Goal: Transaction & Acquisition: Purchase product/service

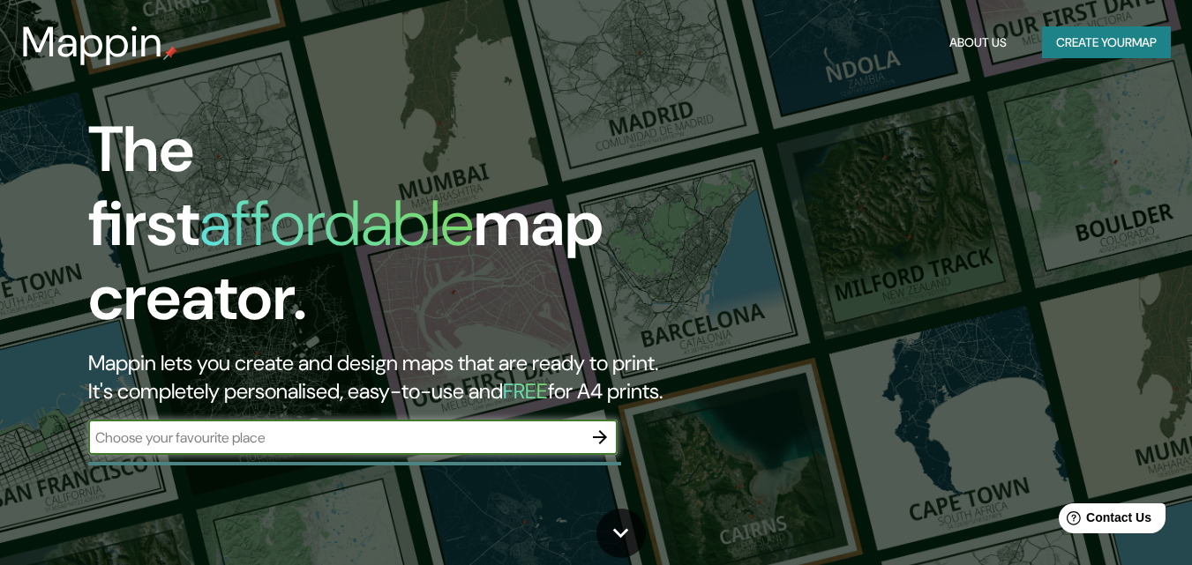
click at [519, 429] on input "text" at bounding box center [335, 438] width 494 height 20
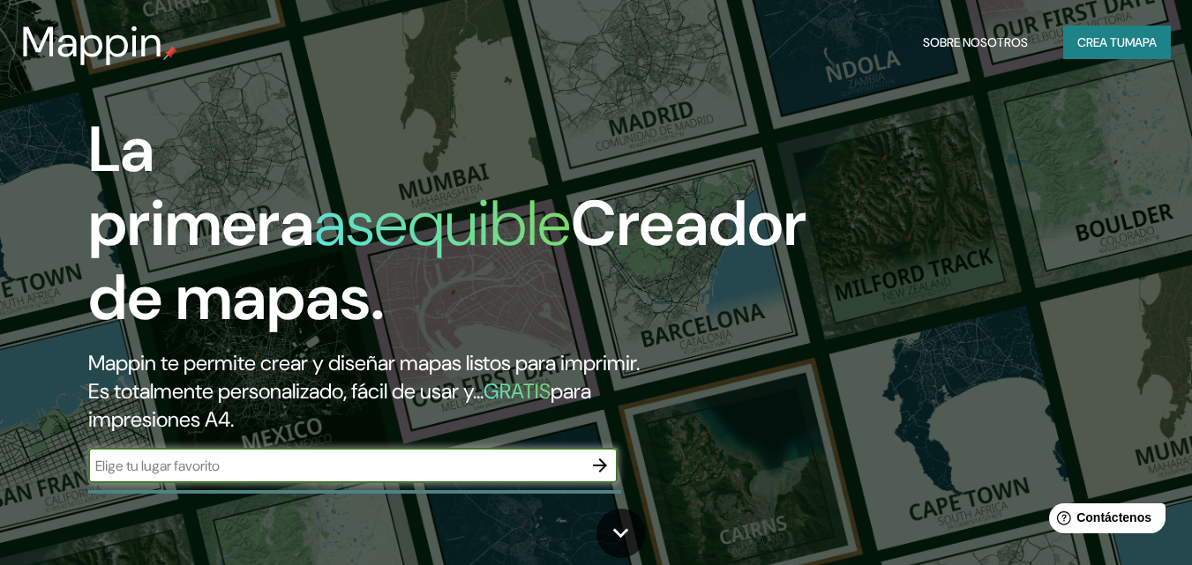
click at [265, 468] on input "text" at bounding box center [335, 466] width 494 height 20
type input "lima"
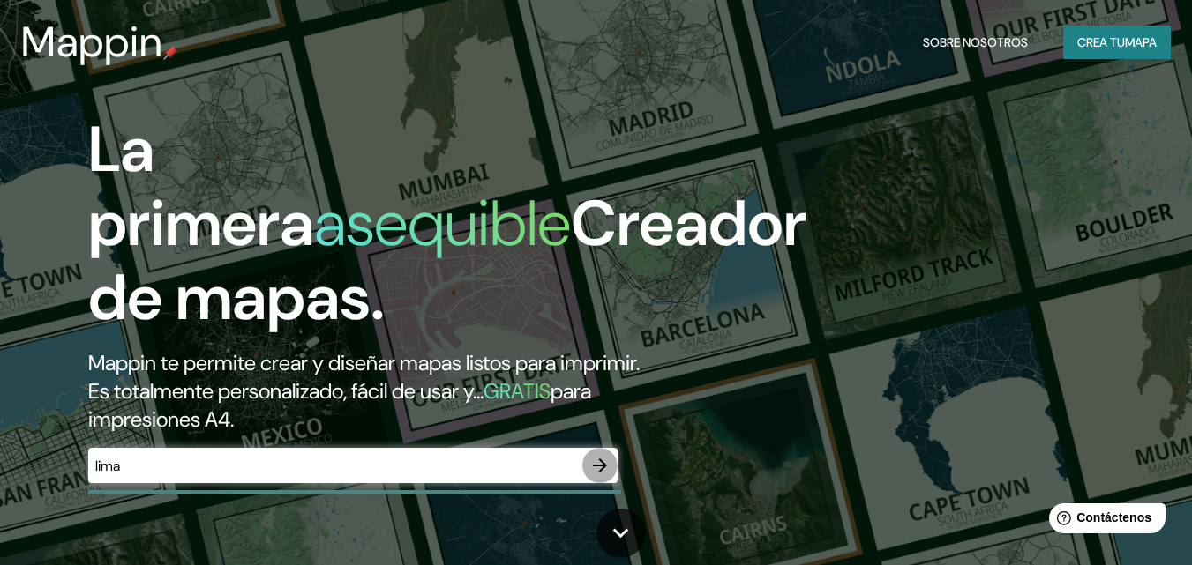
click at [595, 458] on icon "button" at bounding box center [599, 465] width 21 height 21
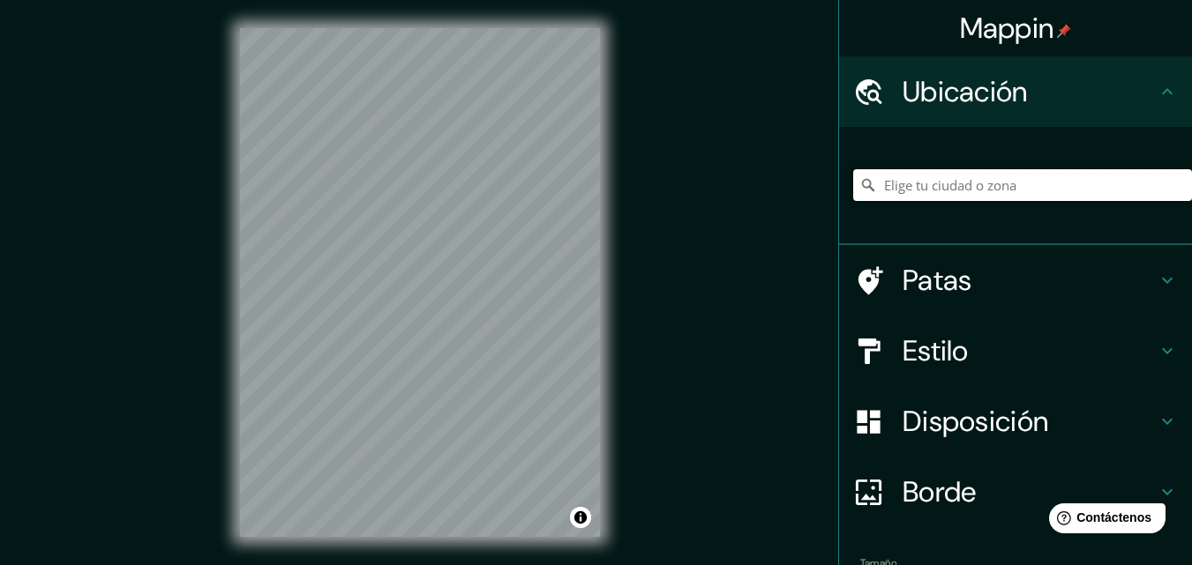
click at [901, 184] on input "Elige tu ciudad o zona" at bounding box center [1022, 185] width 339 height 32
click at [1055, 342] on h4 "Estilo" at bounding box center [1029, 350] width 254 height 35
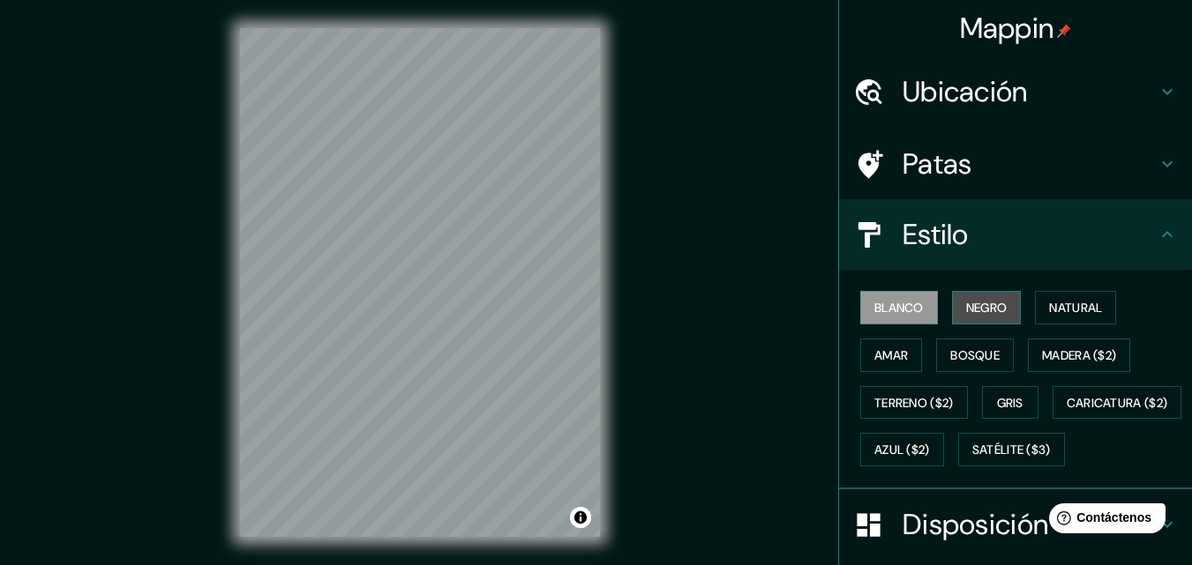
click at [971, 310] on font "Negro" at bounding box center [986, 308] width 41 height 16
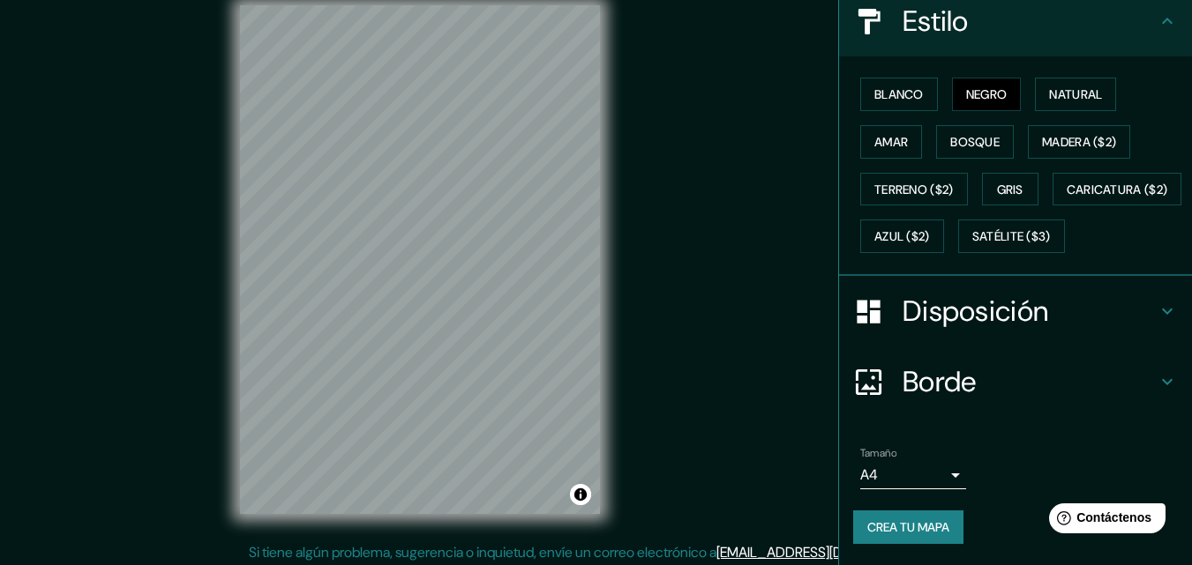
scroll to position [28, 0]
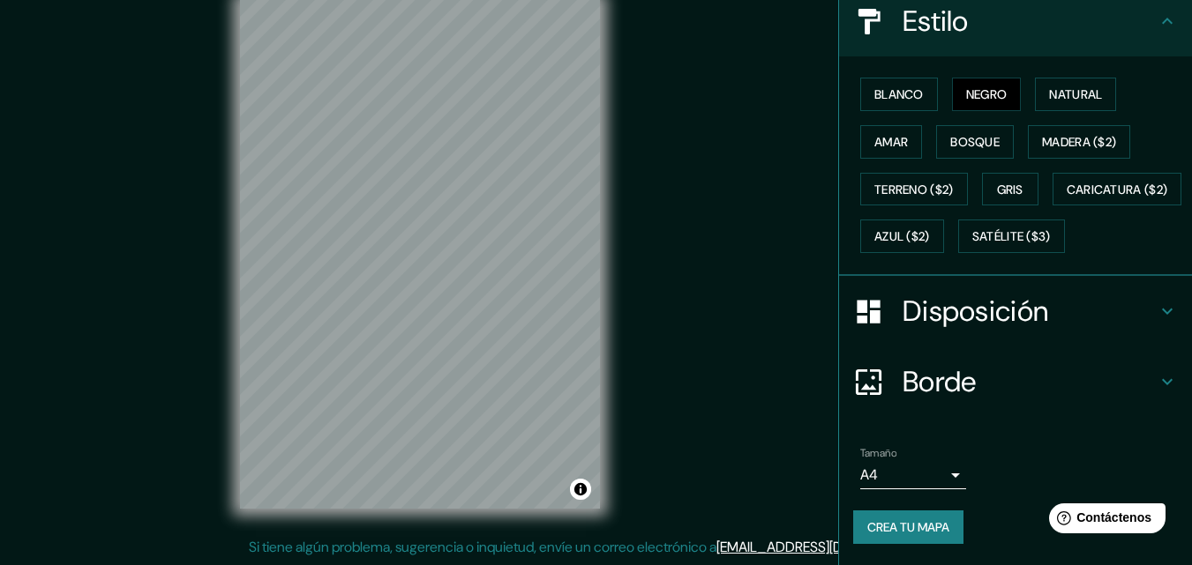
click at [916, 475] on body "Mappin Ubicación Patas Estilo Blanco Negro Natural [PERSON_NAME] ($2) Terreno (…" at bounding box center [596, 254] width 1192 height 565
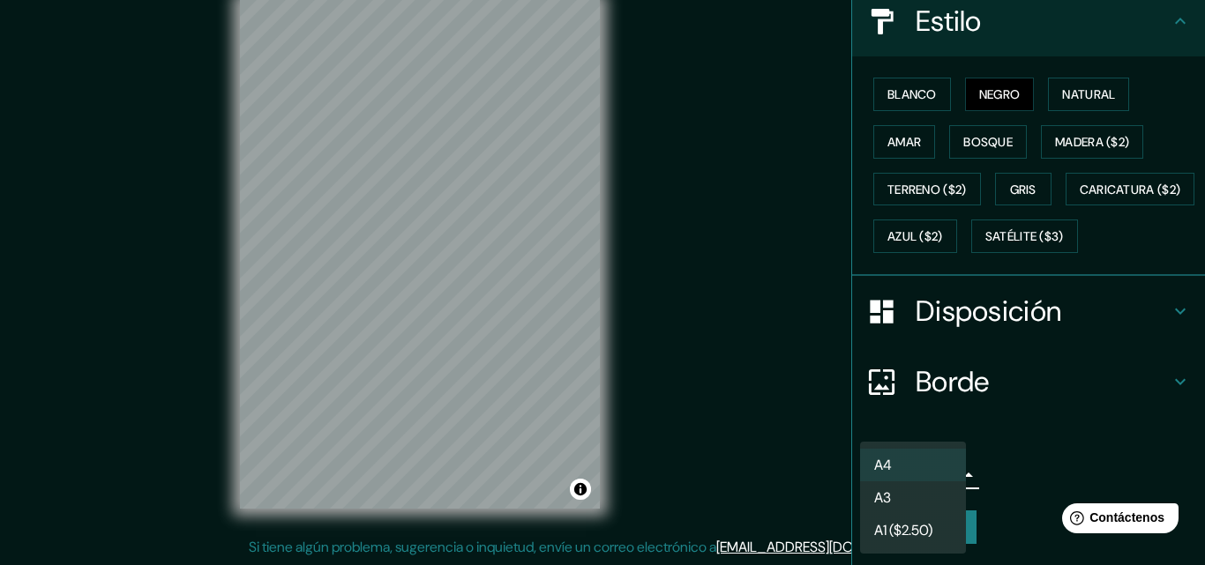
click at [926, 499] on li "A3" at bounding box center [913, 498] width 106 height 33
type input "a4"
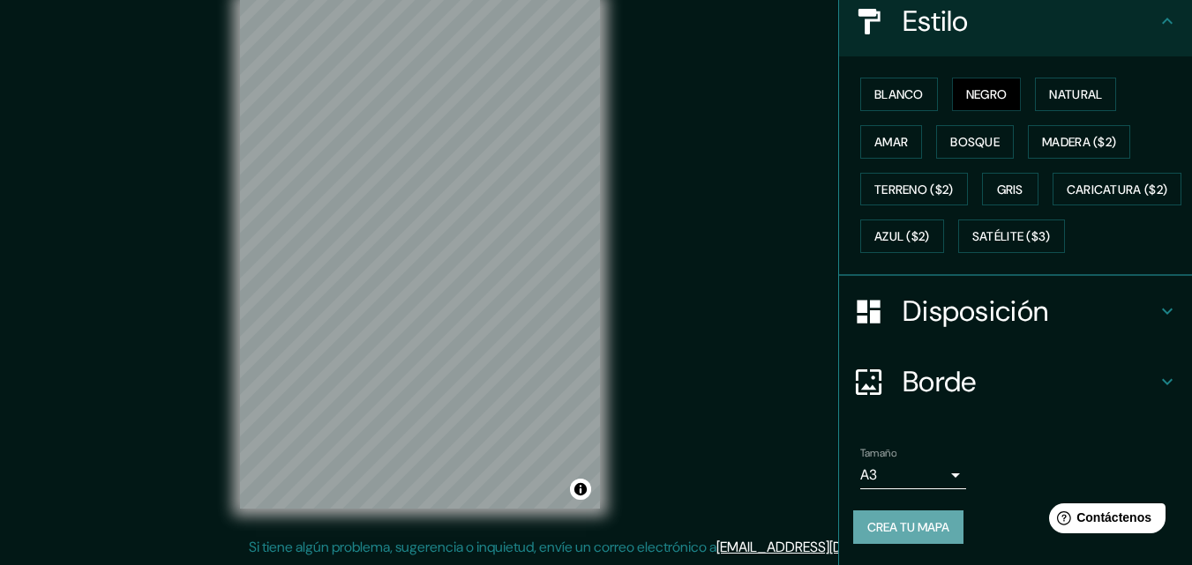
click at [922, 526] on font "Crea tu mapa" at bounding box center [908, 528] width 82 height 16
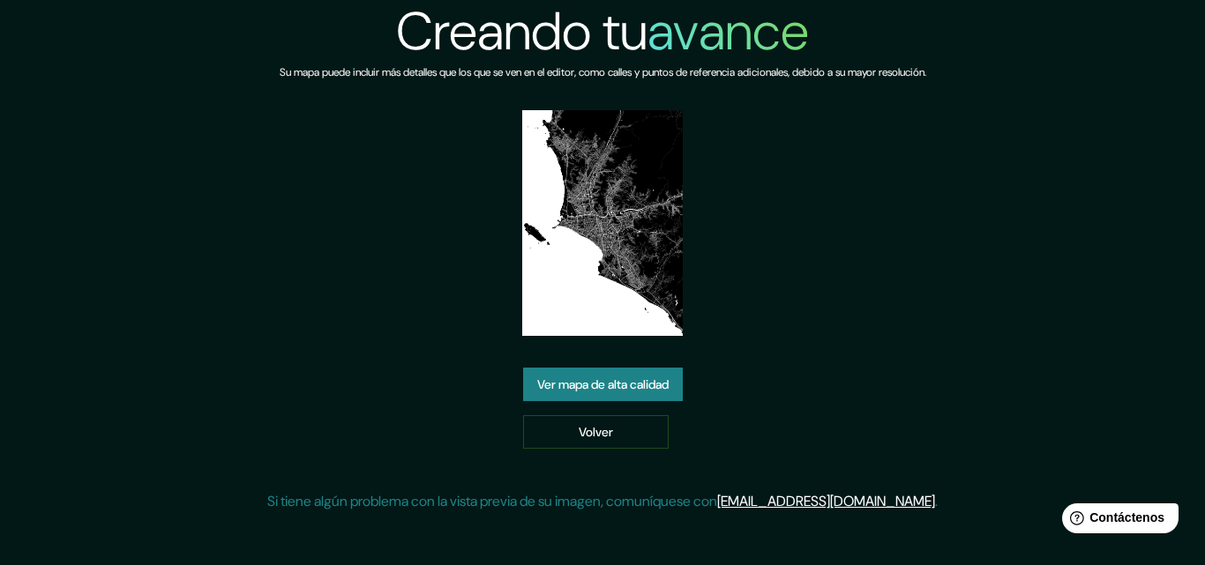
click at [668, 379] on font "Ver mapa de alta calidad" at bounding box center [602, 386] width 131 height 16
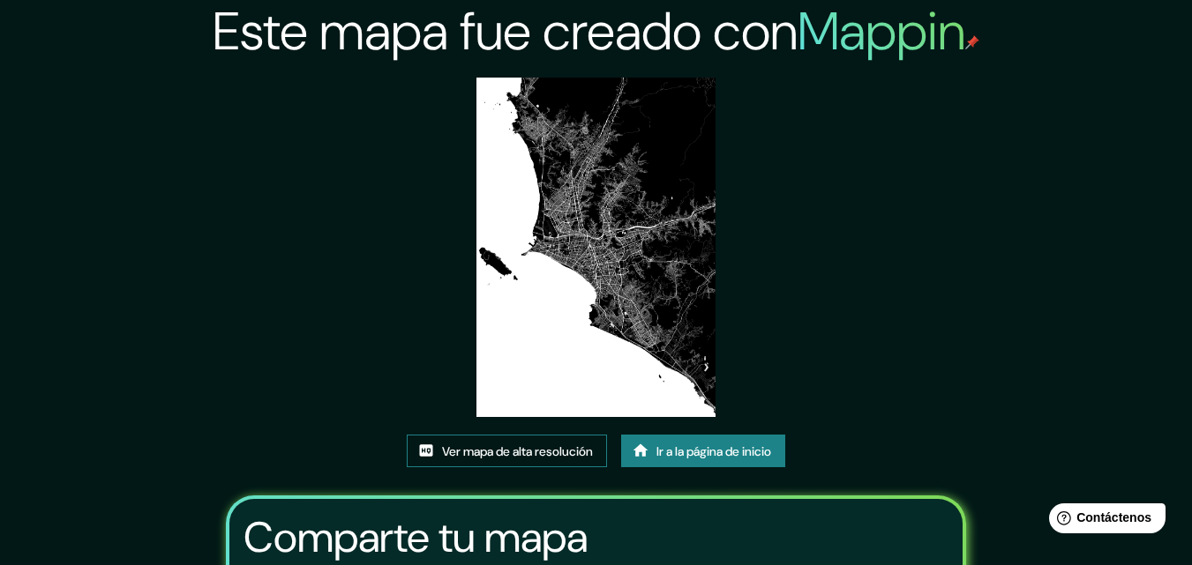
click at [559, 456] on font "Ver mapa de alta resolución" at bounding box center [517, 452] width 151 height 16
